Goal: Information Seeking & Learning: Check status

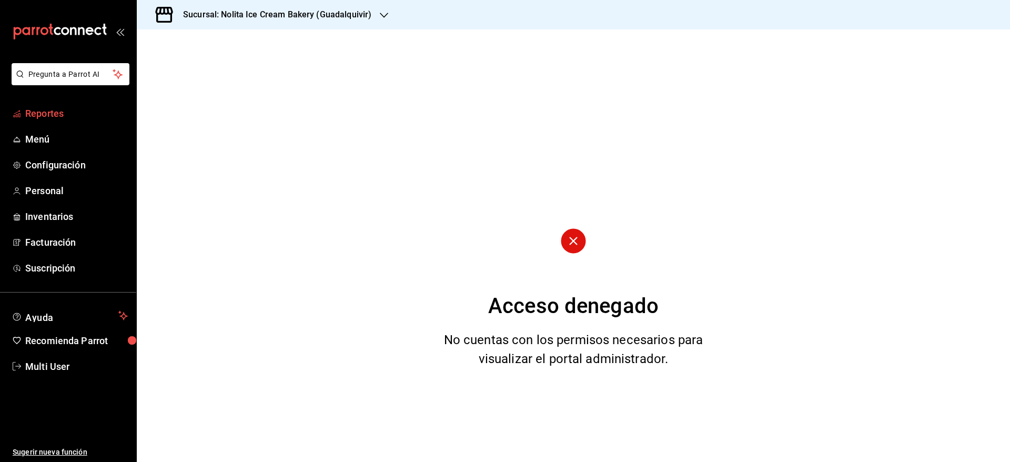
click at [56, 116] on span "Reportes" at bounding box center [76, 113] width 103 height 14
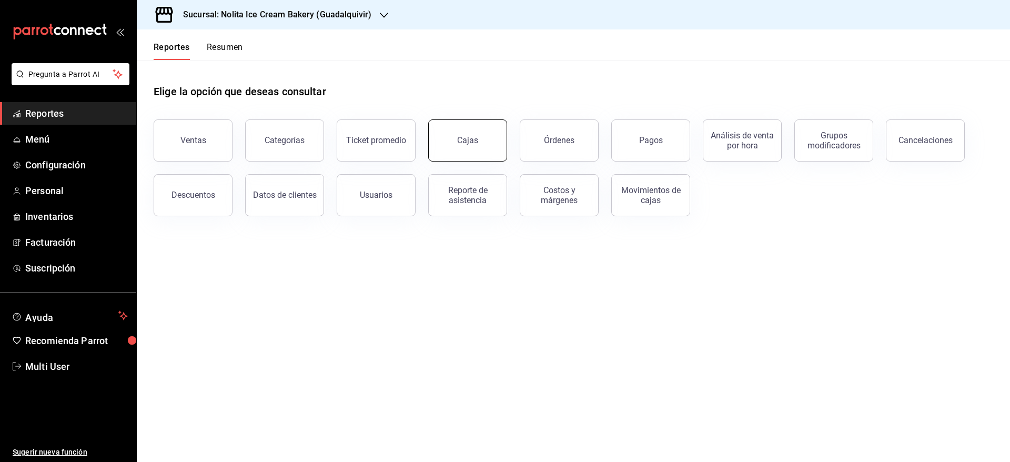
click at [463, 136] on div "Cajas" at bounding box center [468, 140] width 22 height 13
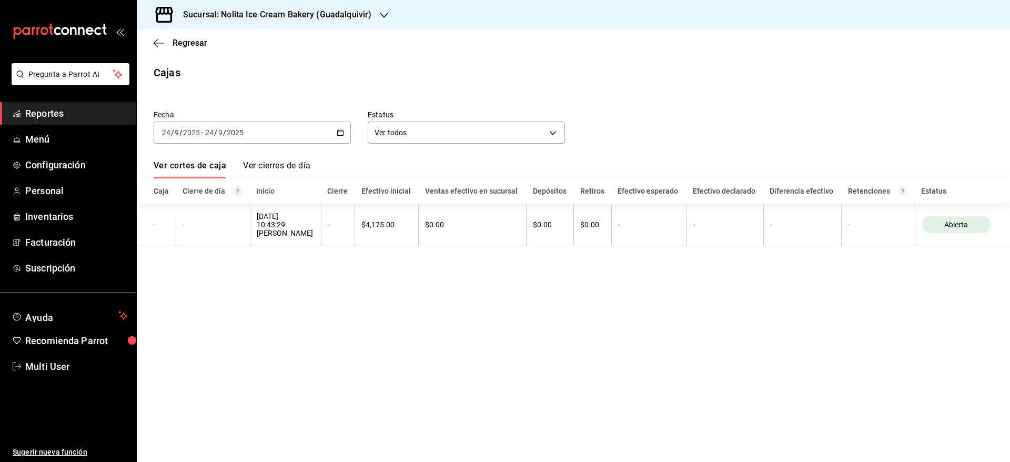
click at [295, 127] on div "[DATE] [DATE] - [DATE] [DATE]" at bounding box center [252, 133] width 197 height 22
click at [320, 15] on h3 "Sucursal: Nolita Ice Cream Bakery (Guadalquivir)" at bounding box center [273, 14] width 197 height 13
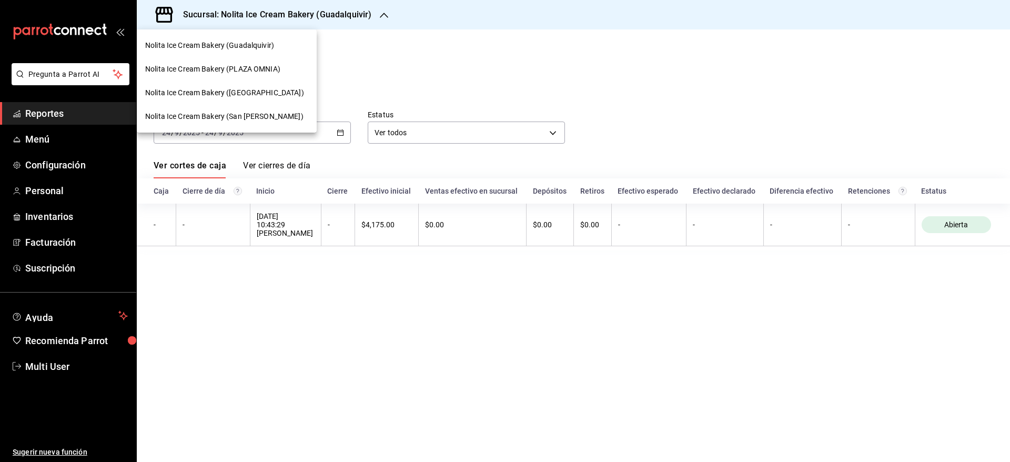
click at [273, 95] on span "Nolita Ice Cream Bakery ([GEOGRAPHIC_DATA])" at bounding box center [224, 92] width 159 height 11
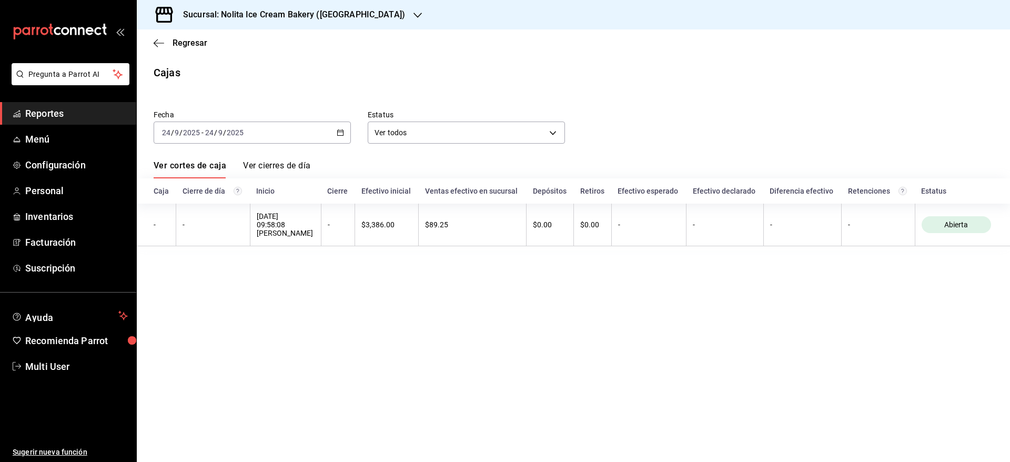
click at [257, 136] on div "[DATE] [DATE] - [DATE] [DATE]" at bounding box center [252, 133] width 197 height 22
click at [197, 184] on span "Ayer" at bounding box center [204, 188] width 82 height 11
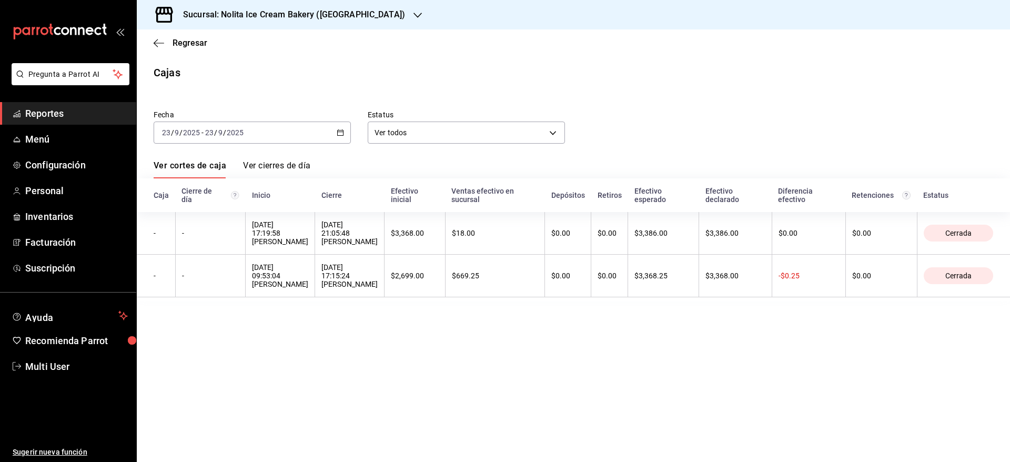
click at [325, 94] on div "Fecha [DATE] [DATE] - [DATE] [DATE]" at bounding box center [244, 118] width 214 height 50
click at [180, 46] on span "Regresar" at bounding box center [190, 43] width 35 height 10
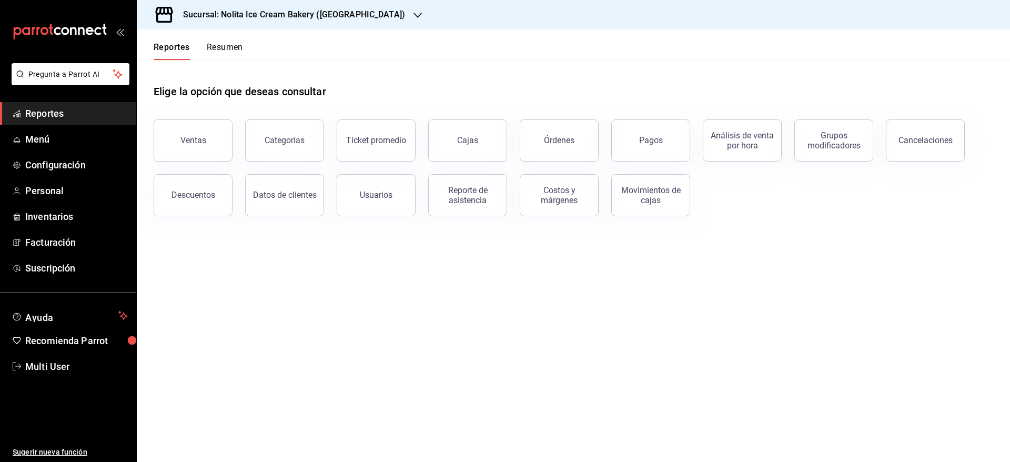
click at [228, 46] on button "Resumen" at bounding box center [225, 51] width 36 height 18
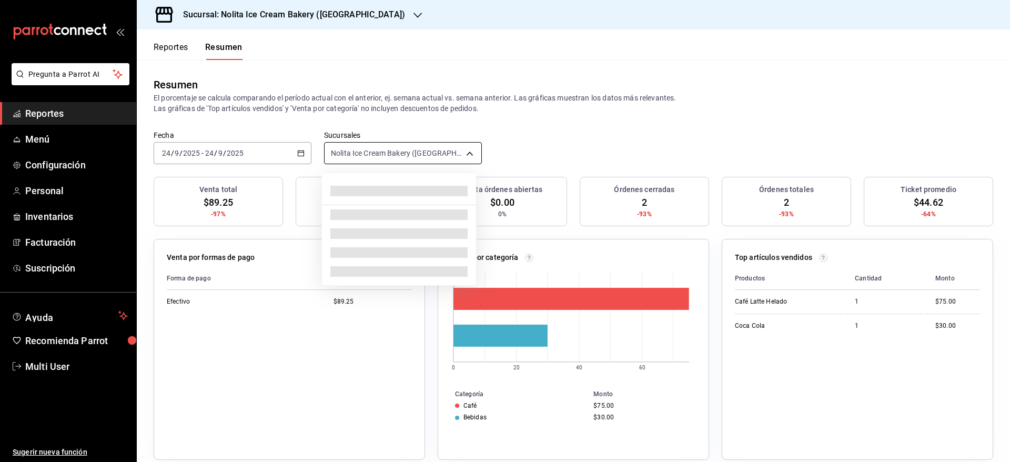
click at [423, 153] on body "Pregunta a Parrot AI Reportes Menú Configuración Personal Inventarios Facturaci…" at bounding box center [505, 231] width 1010 height 462
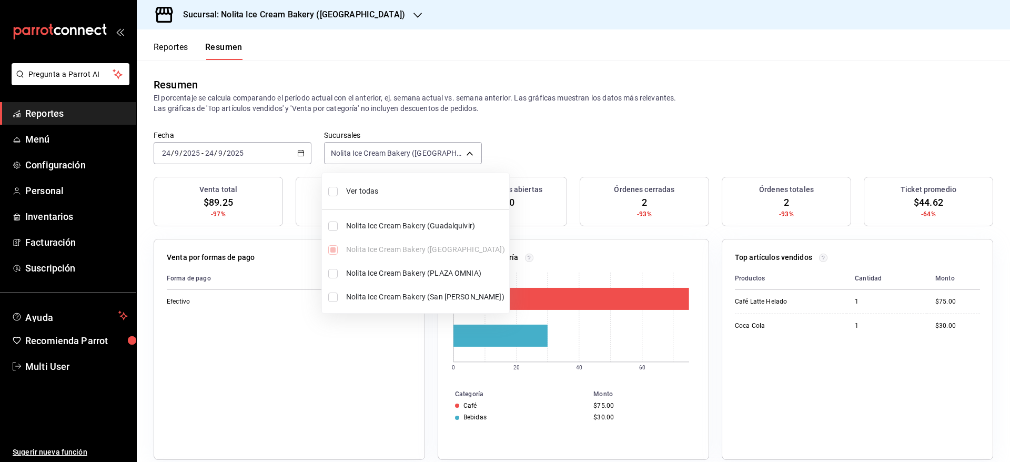
click at [382, 184] on li "Ver todas" at bounding box center [415, 191] width 187 height 28
type input "[object Object],[object Object],[object Object],[object Object]"
checkbox input "true"
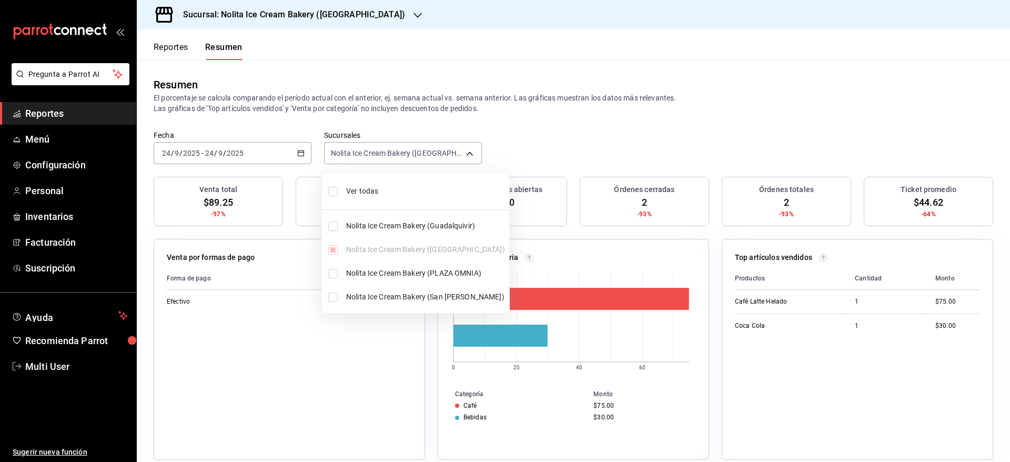
checkbox input "true"
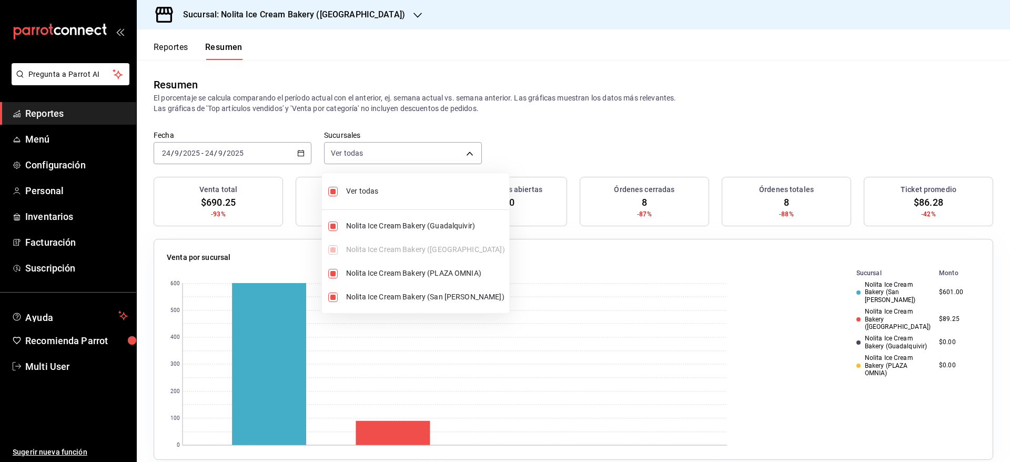
click at [561, 140] on div at bounding box center [505, 231] width 1010 height 462
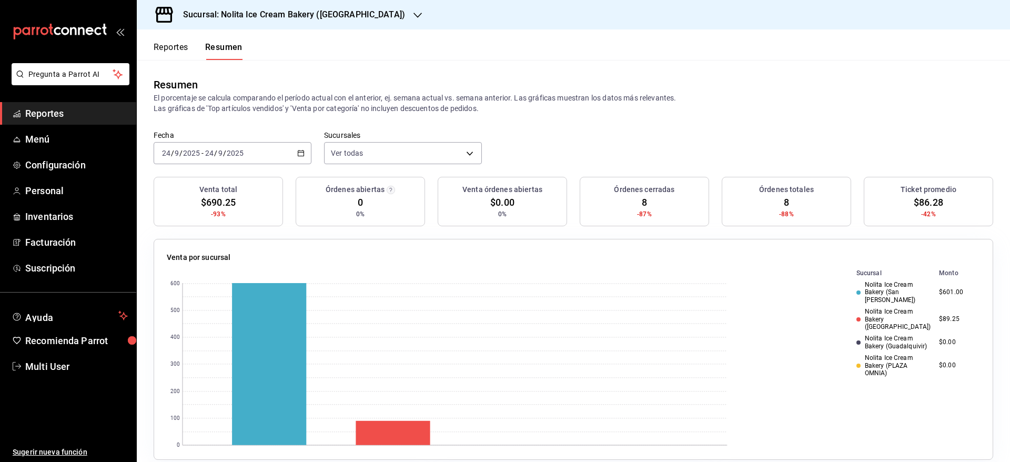
click at [710, 93] on p "El porcentaje se calcula comparando el período actual con el anterior, ej. sema…" at bounding box center [573, 103] width 839 height 21
click at [175, 48] on button "Reportes" at bounding box center [171, 51] width 35 height 18
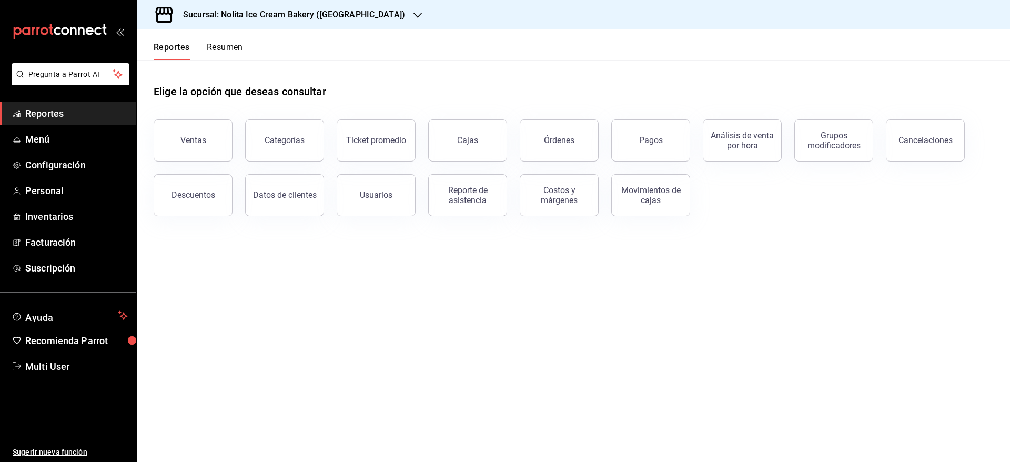
click at [216, 48] on button "Resumen" at bounding box center [225, 51] width 36 height 18
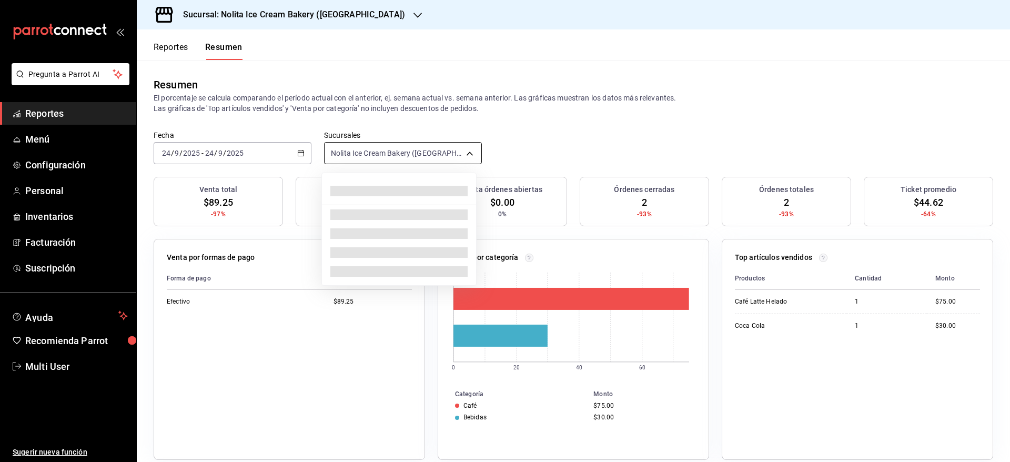
click at [353, 159] on body "Pregunta a Parrot AI Reportes Menú Configuración Personal Inventarios Facturaci…" at bounding box center [505, 231] width 1010 height 462
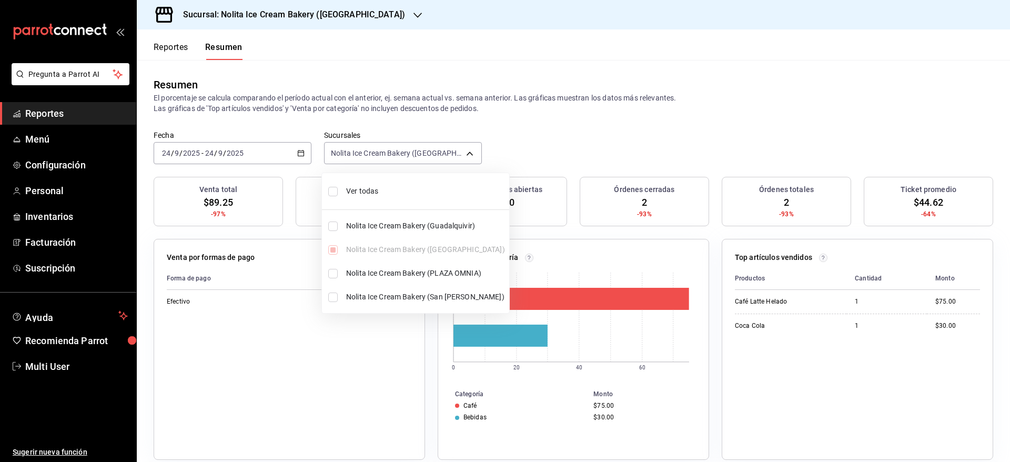
click at [356, 186] on span "Ver todas" at bounding box center [425, 191] width 159 height 11
type input "[object Object],[object Object],[object Object],[object Object]"
checkbox input "true"
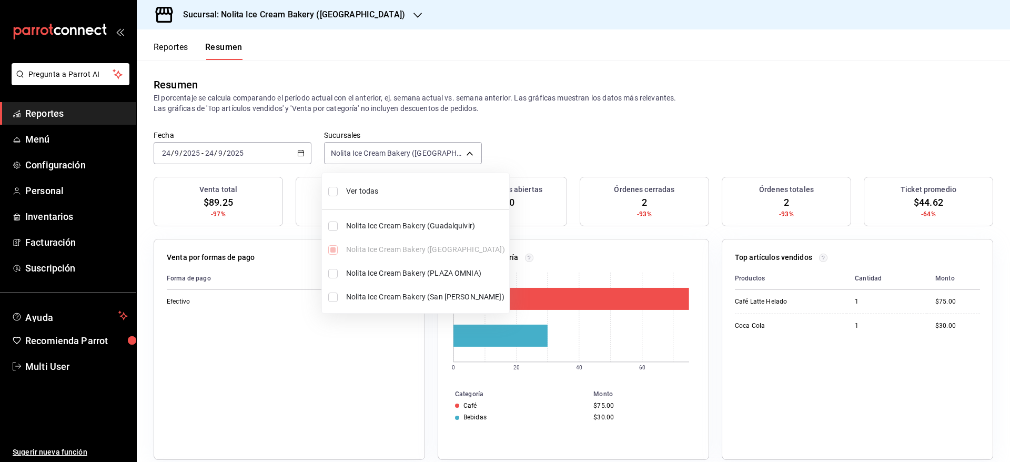
checkbox input "true"
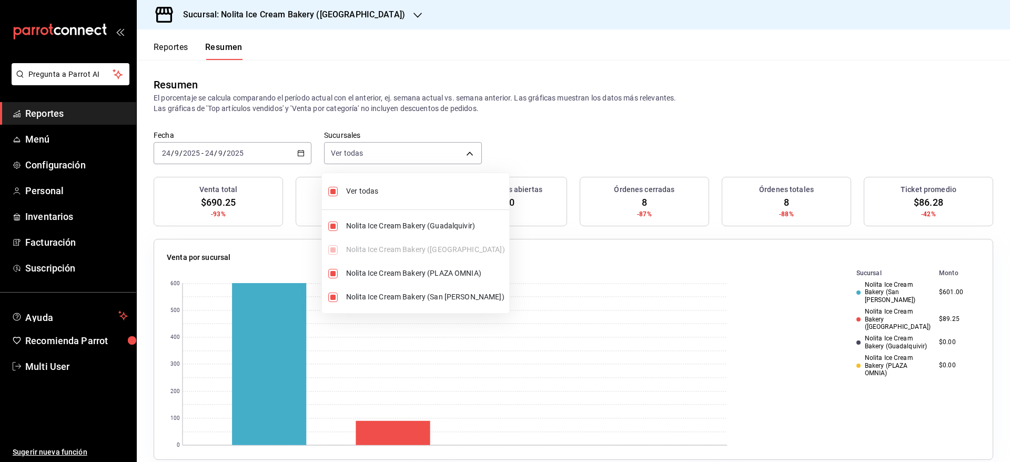
click at [521, 162] on div at bounding box center [505, 231] width 1010 height 462
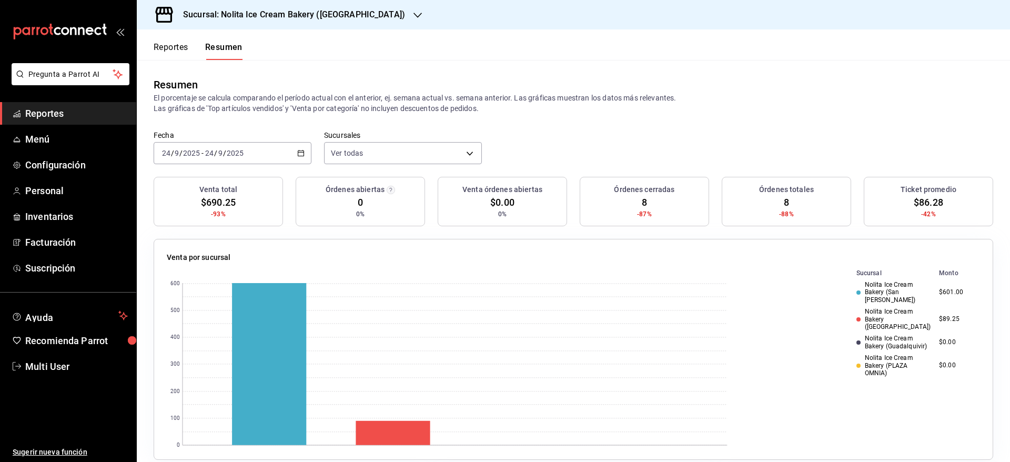
click at [732, 116] on div "Resumen El porcentaje se calcula comparando el período actual con el anterior, …" at bounding box center [573, 95] width 873 height 70
click at [681, 54] on header "Reportes Resumen" at bounding box center [573, 44] width 873 height 31
click at [736, 101] on p "El porcentaje se calcula comparando el período actual con el anterior, ej. sema…" at bounding box center [573, 103] width 839 height 21
click at [176, 44] on button "Reportes" at bounding box center [171, 51] width 35 height 18
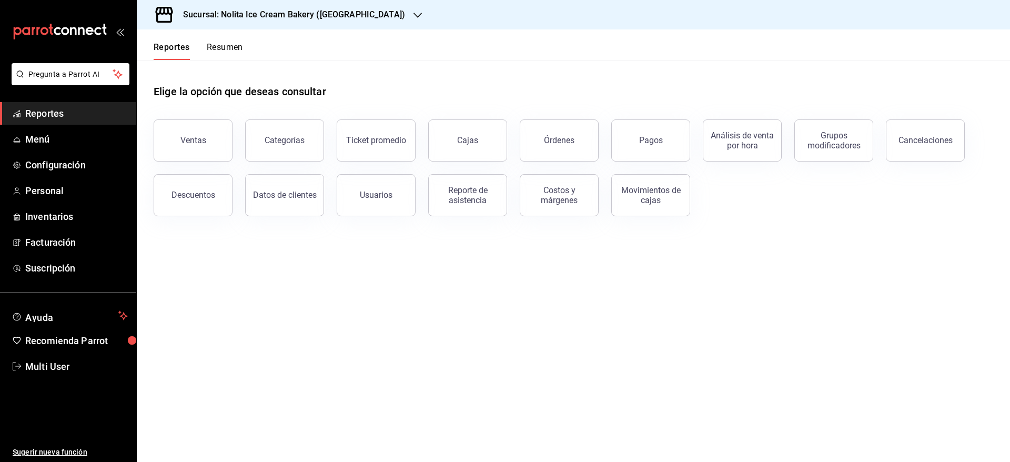
click at [227, 48] on button "Resumen" at bounding box center [225, 51] width 36 height 18
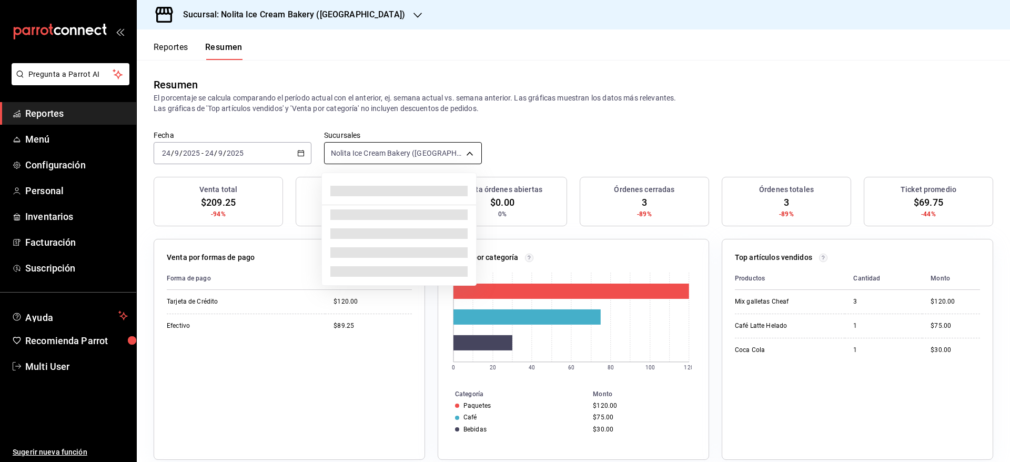
click at [413, 152] on body "Pregunta a Parrot AI Reportes Menú Configuración Personal Inventarios Facturaci…" at bounding box center [505, 231] width 1010 height 462
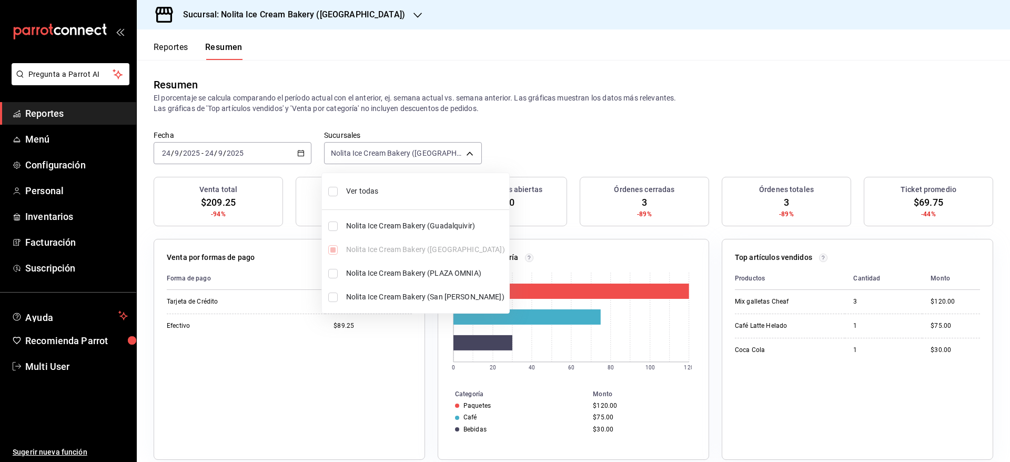
click at [394, 182] on li "Ver todas" at bounding box center [415, 191] width 187 height 28
type input "[object Object],[object Object],[object Object],[object Object]"
checkbox input "true"
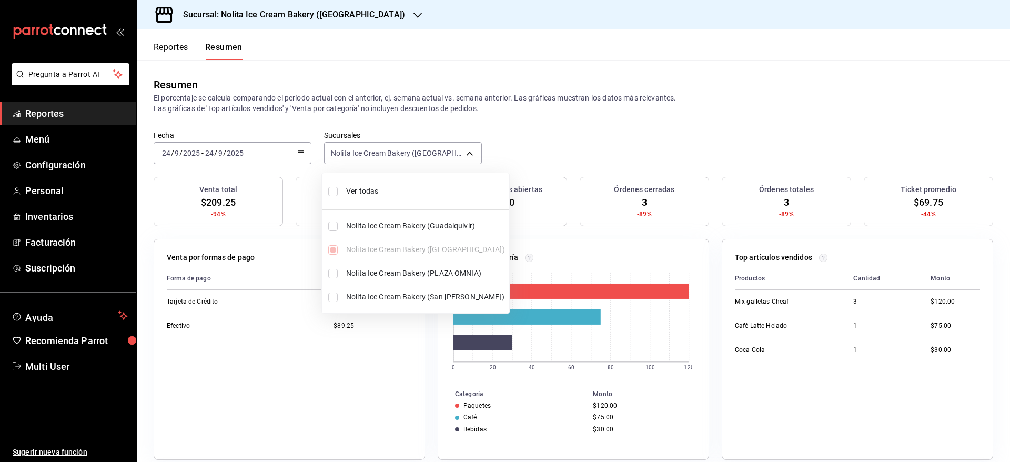
checkbox input "true"
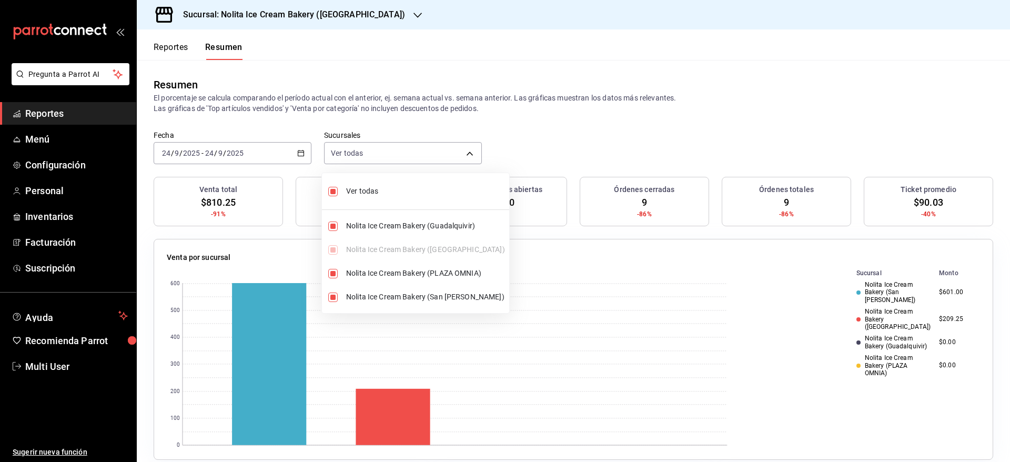
click at [580, 136] on div at bounding box center [505, 231] width 1010 height 462
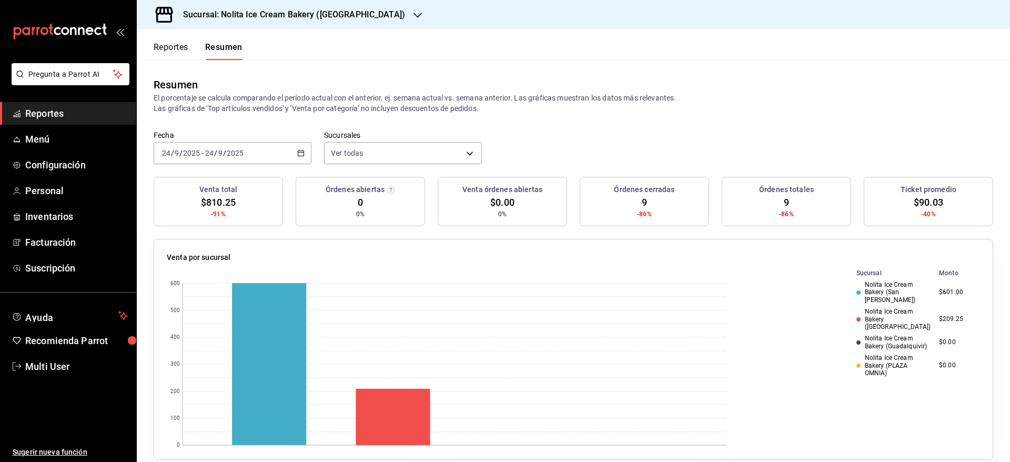
click at [177, 55] on button "Reportes" at bounding box center [171, 51] width 35 height 18
